Goal: Entertainment & Leisure: Browse casually

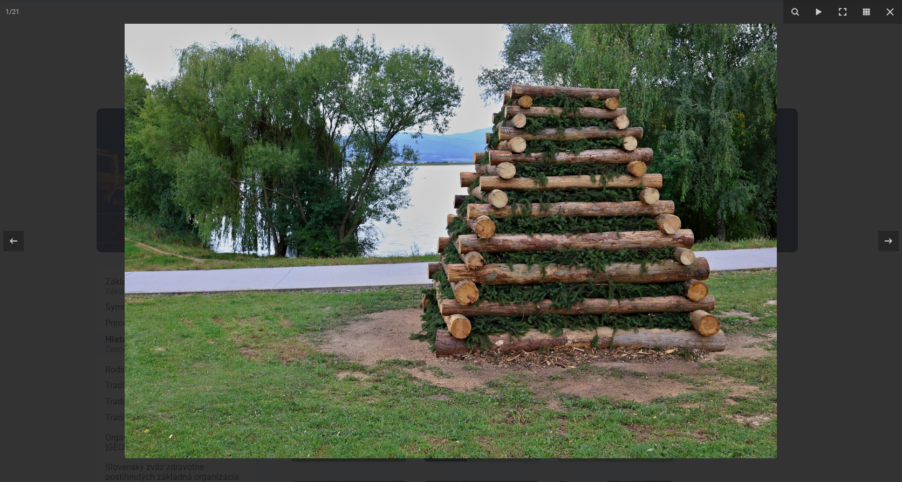
scroll to position [162, 0]
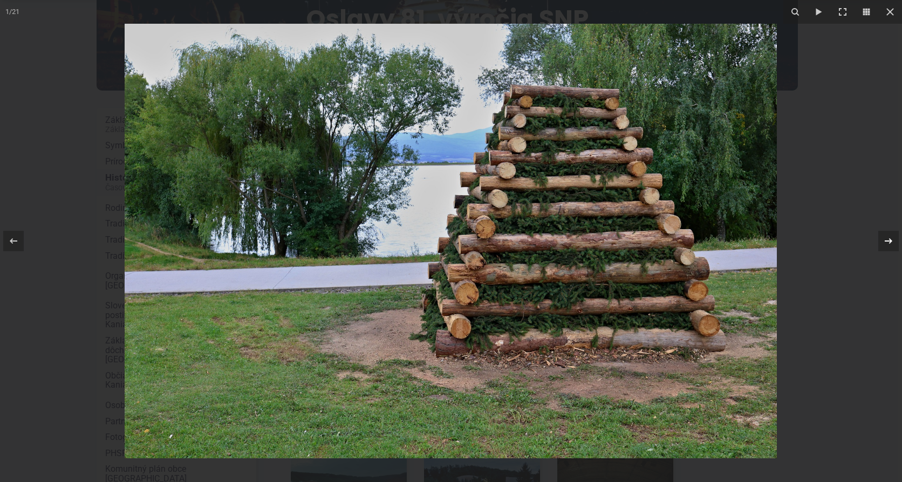
click at [887, 240] on icon at bounding box center [888, 241] width 13 height 13
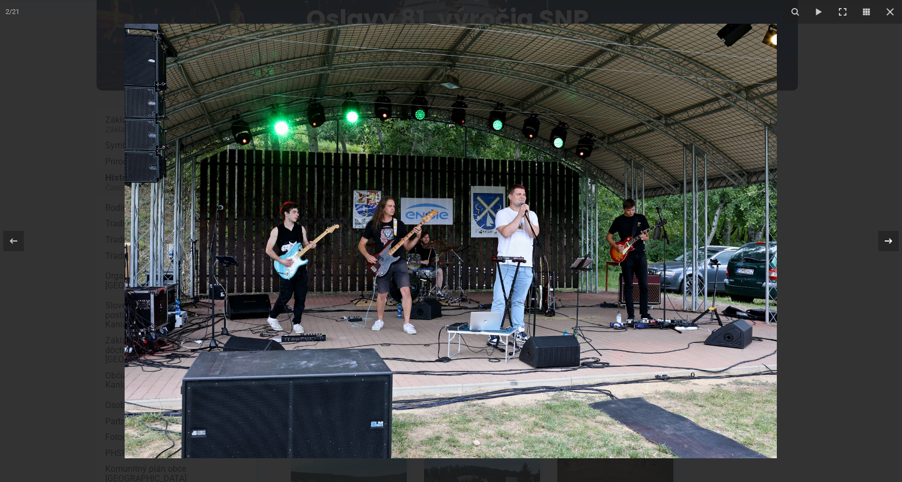
click at [887, 240] on div "2 / 21" at bounding box center [451, 241] width 902 height 482
click at [889, 241] on icon at bounding box center [888, 241] width 13 height 13
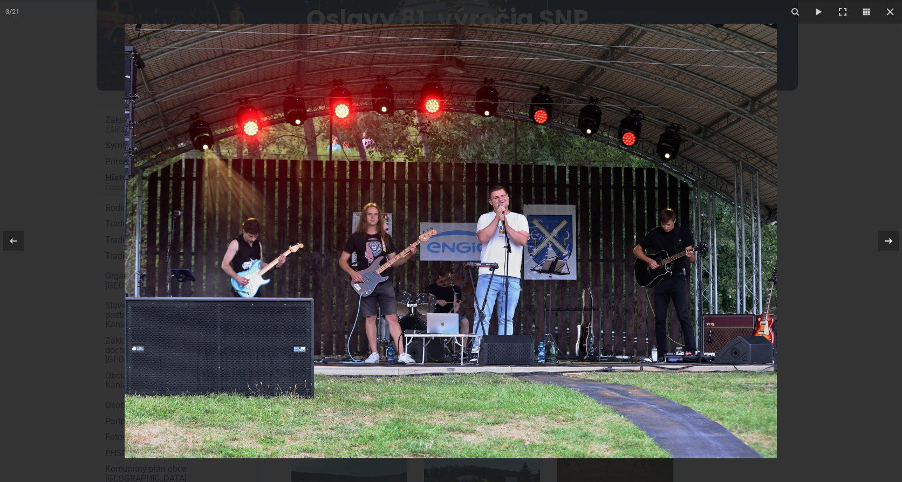
click at [889, 241] on div "3 / 21" at bounding box center [451, 241] width 902 height 482
click at [889, 241] on icon at bounding box center [888, 241] width 13 height 13
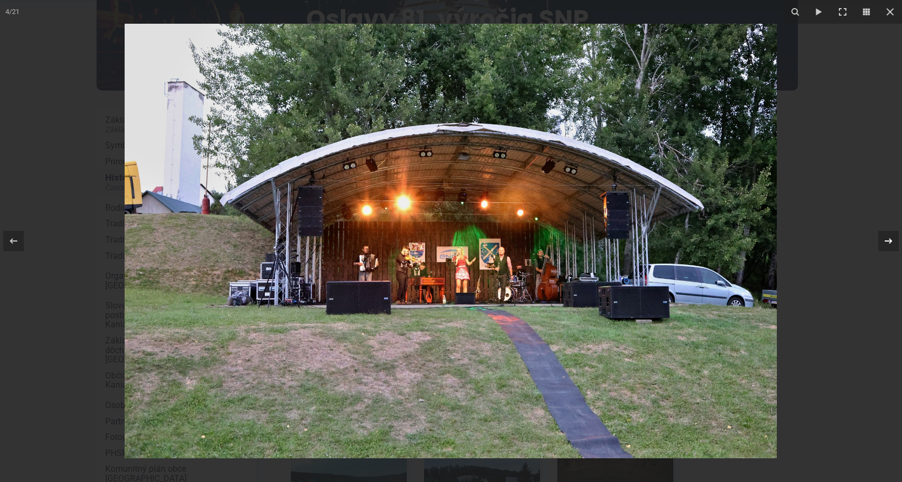
click at [889, 241] on icon at bounding box center [888, 241] width 13 height 13
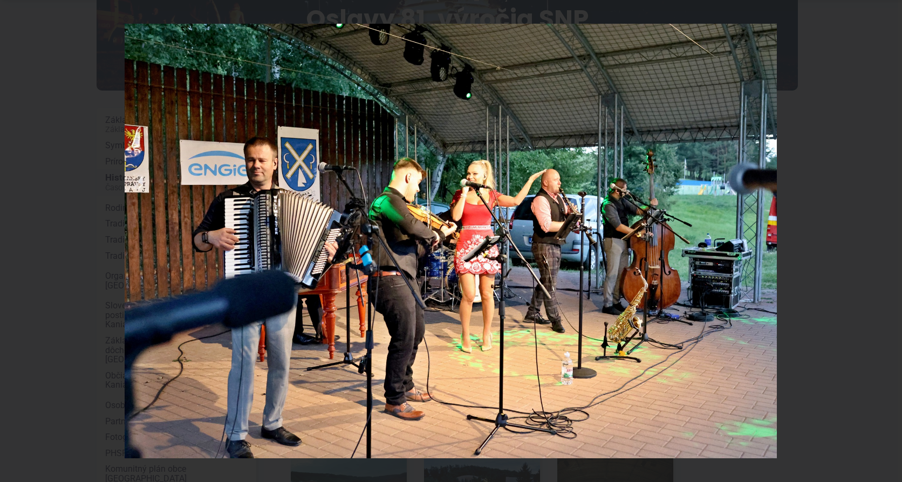
click at [889, 241] on div "5 / 21" at bounding box center [451, 241] width 902 height 482
click at [889, 241] on icon at bounding box center [888, 241] width 13 height 13
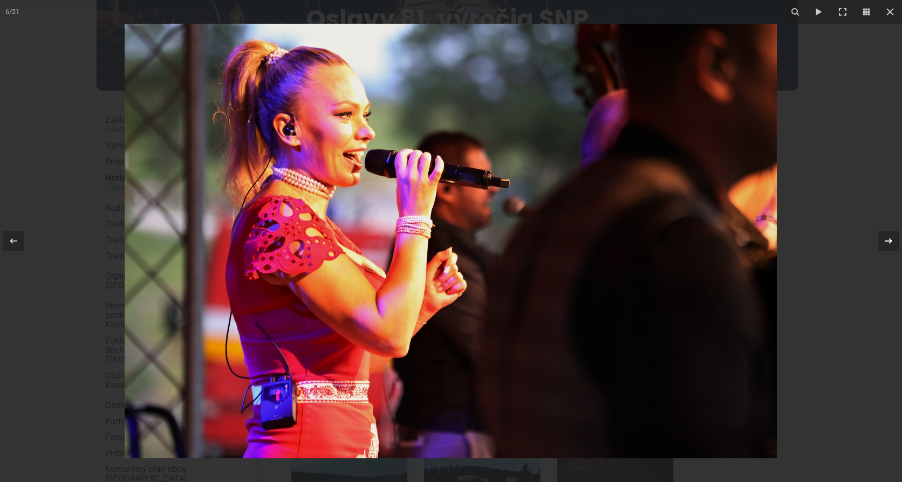
click at [889, 241] on icon at bounding box center [888, 241] width 13 height 13
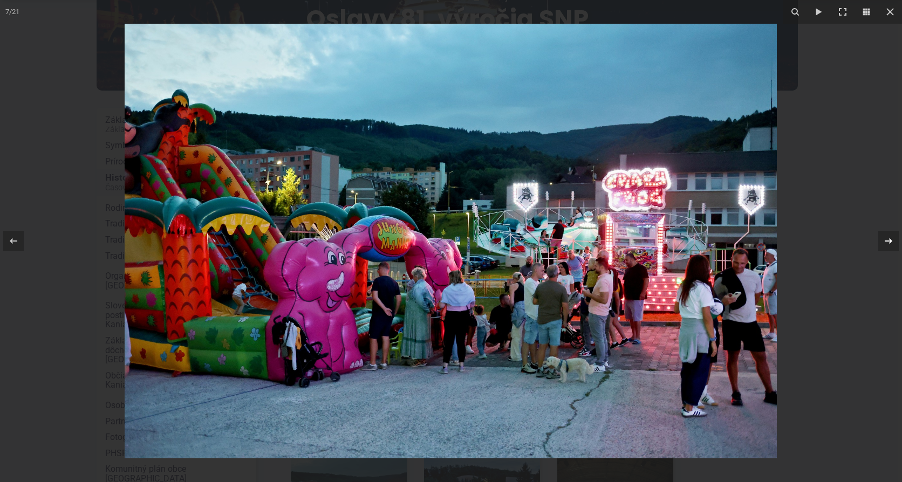
click at [889, 241] on div "7 / 21" at bounding box center [451, 241] width 902 height 482
click at [889, 241] on icon at bounding box center [888, 241] width 13 height 13
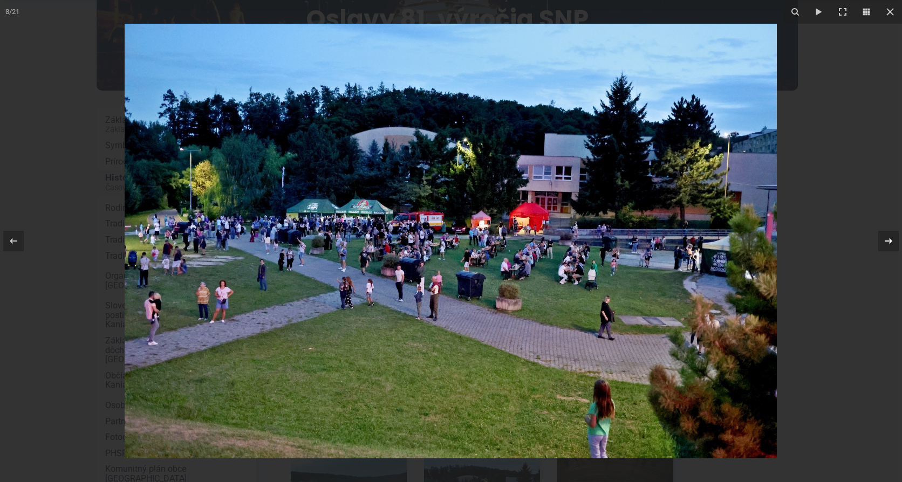
click at [889, 241] on icon at bounding box center [888, 241] width 13 height 13
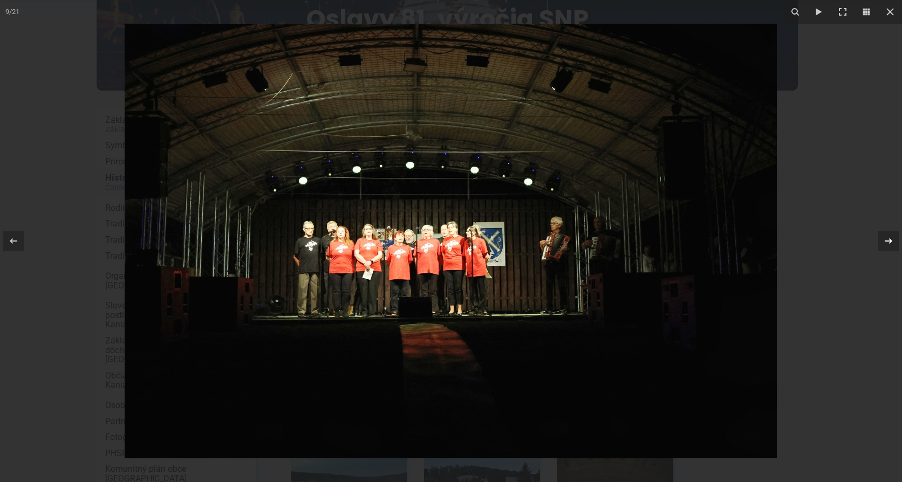
click at [889, 241] on icon at bounding box center [888, 241] width 13 height 13
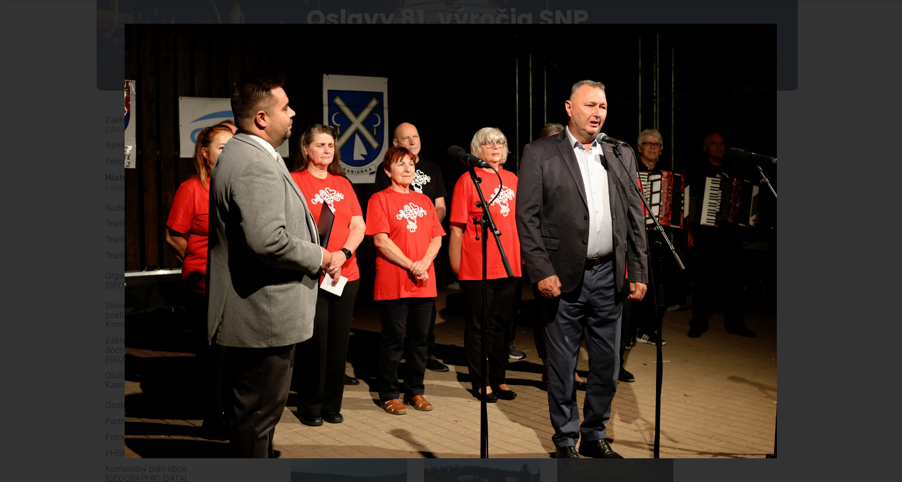
click at [889, 241] on div "10 / 21" at bounding box center [451, 241] width 902 height 482
click at [889, 241] on icon at bounding box center [888, 241] width 13 height 13
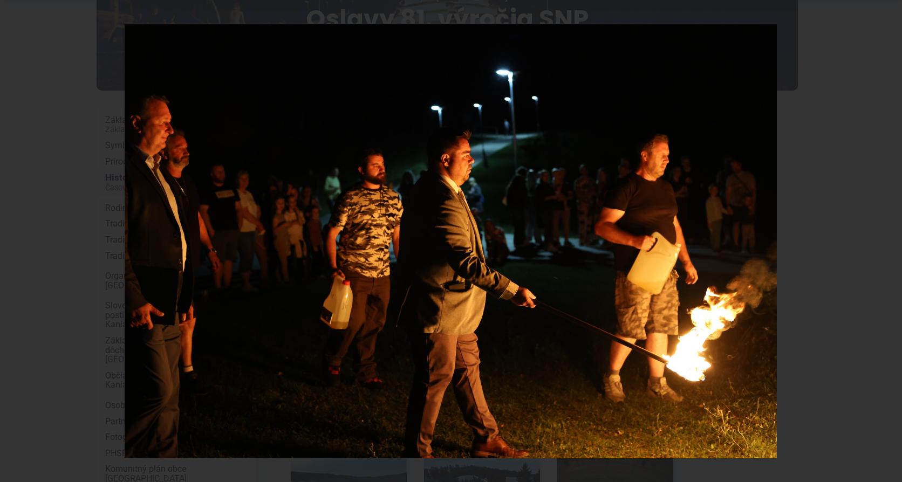
click at [889, 241] on div "11 / 21" at bounding box center [451, 241] width 902 height 482
click at [889, 241] on icon at bounding box center [888, 241] width 13 height 13
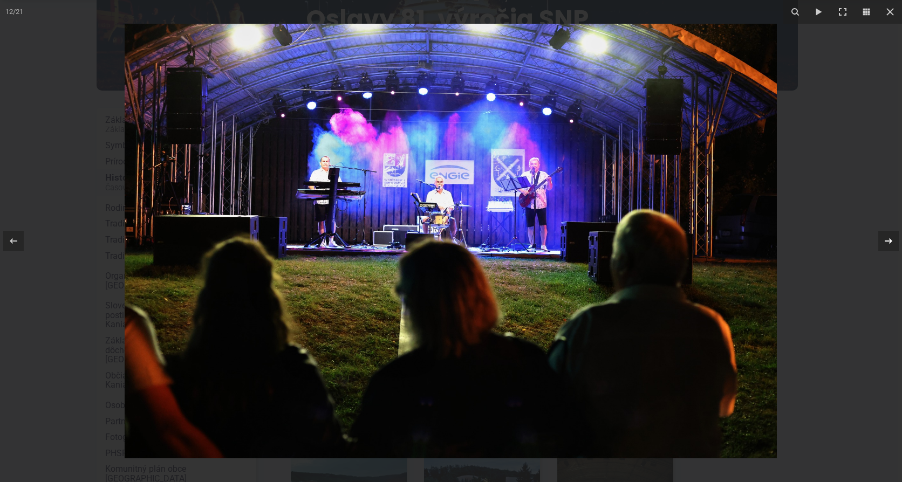
click at [889, 241] on icon at bounding box center [888, 241] width 13 height 13
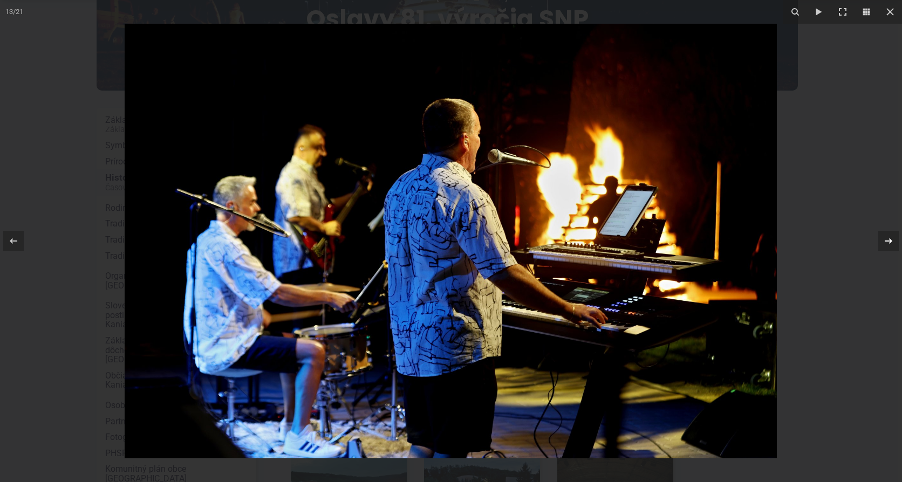
click at [889, 241] on icon at bounding box center [888, 241] width 13 height 13
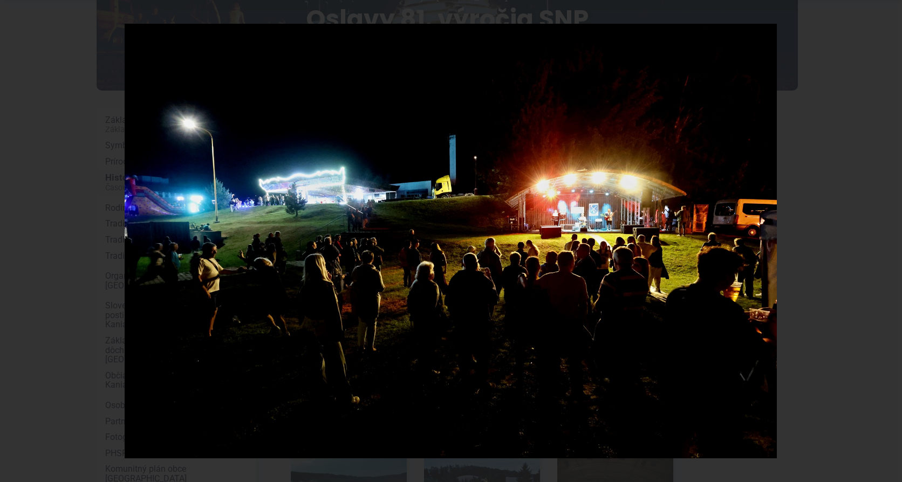
click at [889, 241] on div "14 / 21" at bounding box center [451, 241] width 902 height 482
click at [889, 241] on icon at bounding box center [888, 241] width 13 height 13
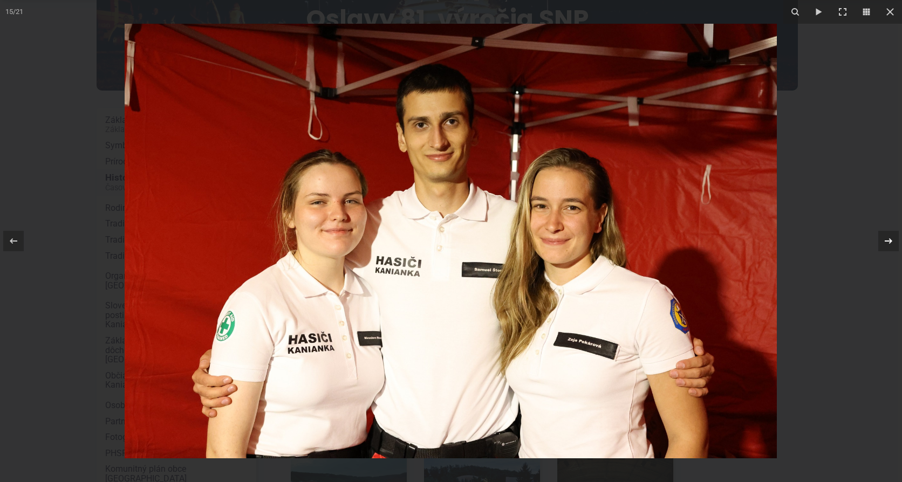
click at [889, 241] on div "15 / 21" at bounding box center [451, 241] width 902 height 482
click at [889, 241] on icon at bounding box center [888, 241] width 13 height 13
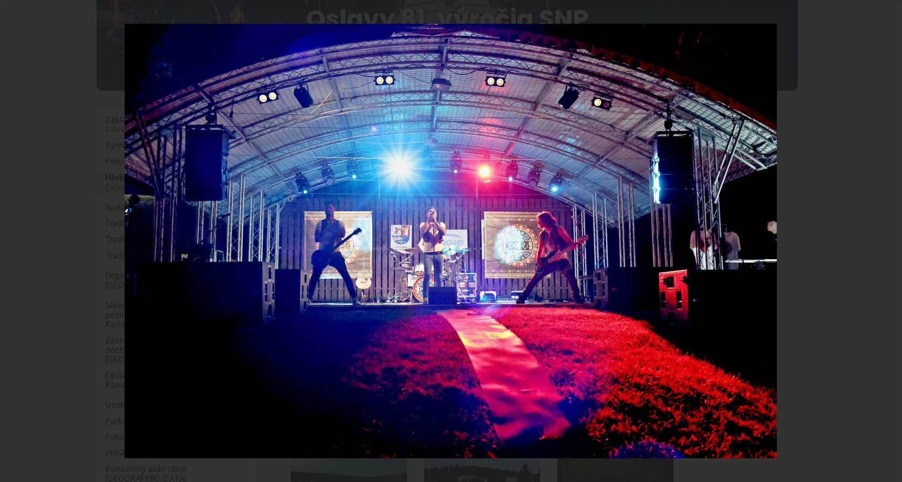
click at [889, 241] on div "16 / 21" at bounding box center [451, 241] width 902 height 482
click at [889, 241] on icon at bounding box center [888, 241] width 13 height 13
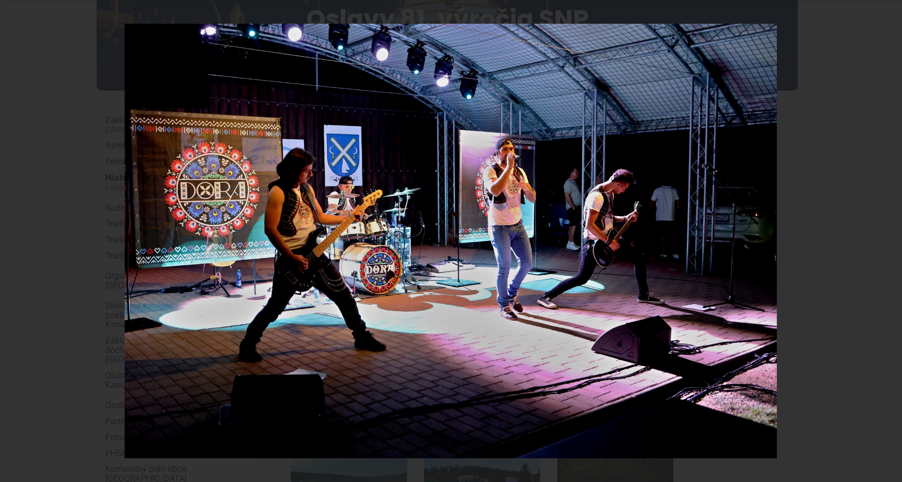
click at [889, 241] on div "17 / 21" at bounding box center [451, 241] width 902 height 482
click at [889, 241] on icon at bounding box center [888, 241] width 13 height 13
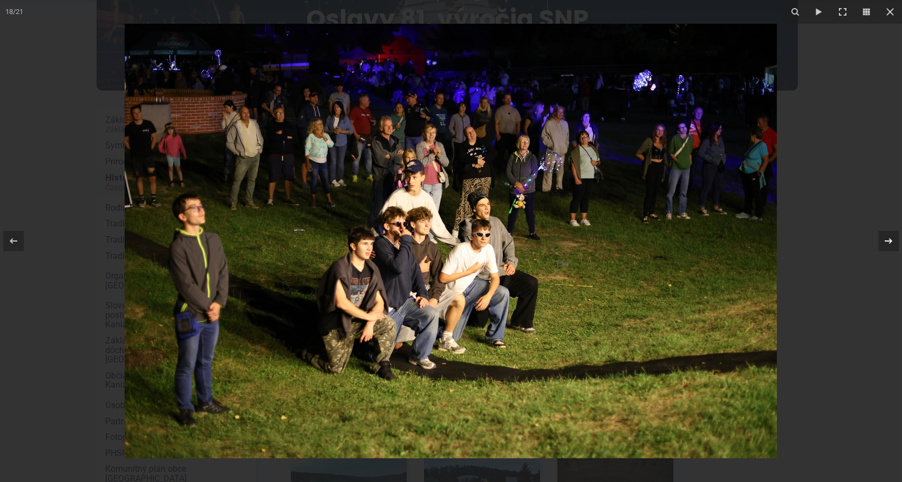
click at [889, 241] on div "18 / 21" at bounding box center [451, 241] width 902 height 482
click at [889, 241] on icon at bounding box center [888, 241] width 13 height 13
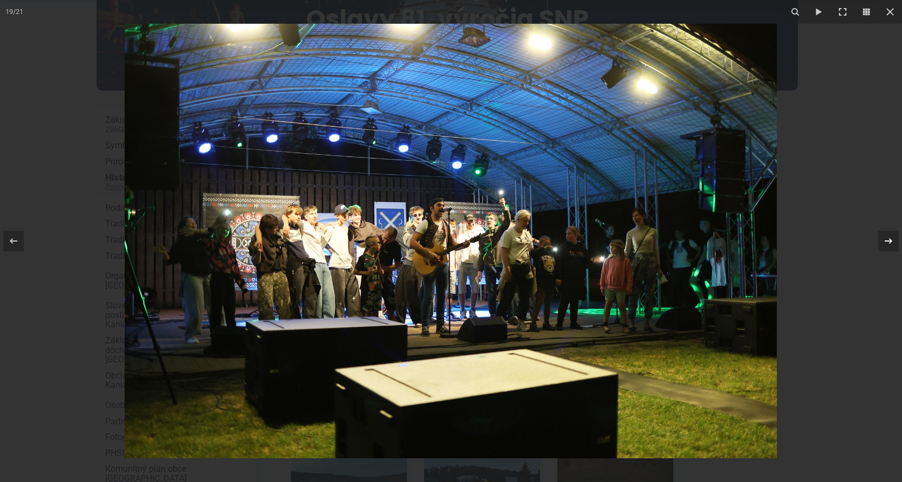
click at [889, 241] on icon at bounding box center [888, 241] width 13 height 13
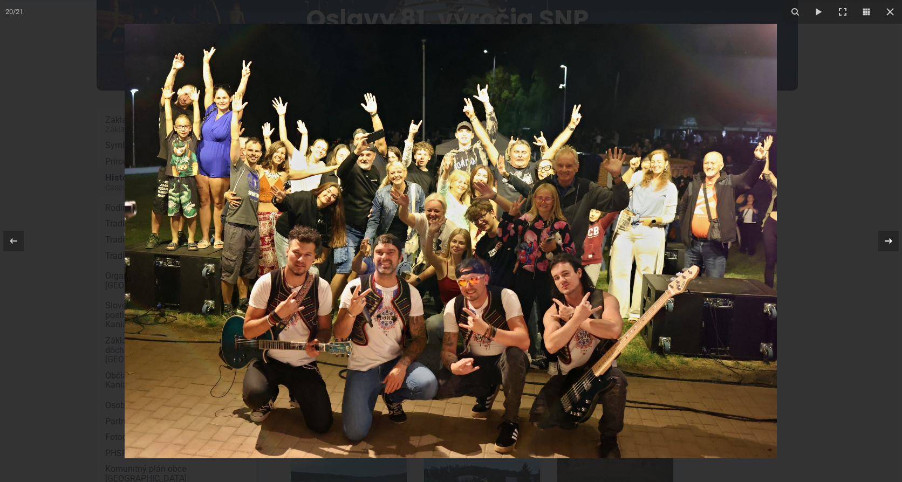
click at [889, 241] on div "20 / 21" at bounding box center [451, 241] width 902 height 482
click at [889, 241] on icon at bounding box center [888, 241] width 13 height 13
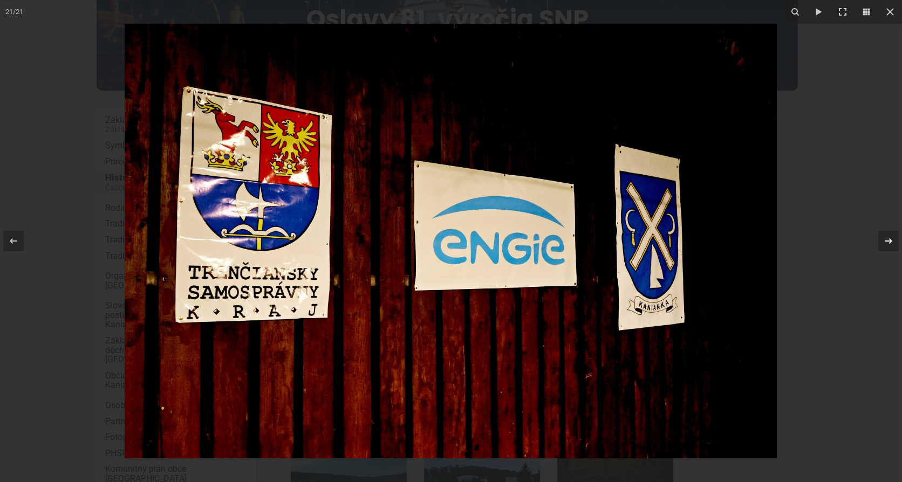
click at [889, 241] on icon at bounding box center [888, 241] width 13 height 13
